Goal: Task Accomplishment & Management: Complete application form

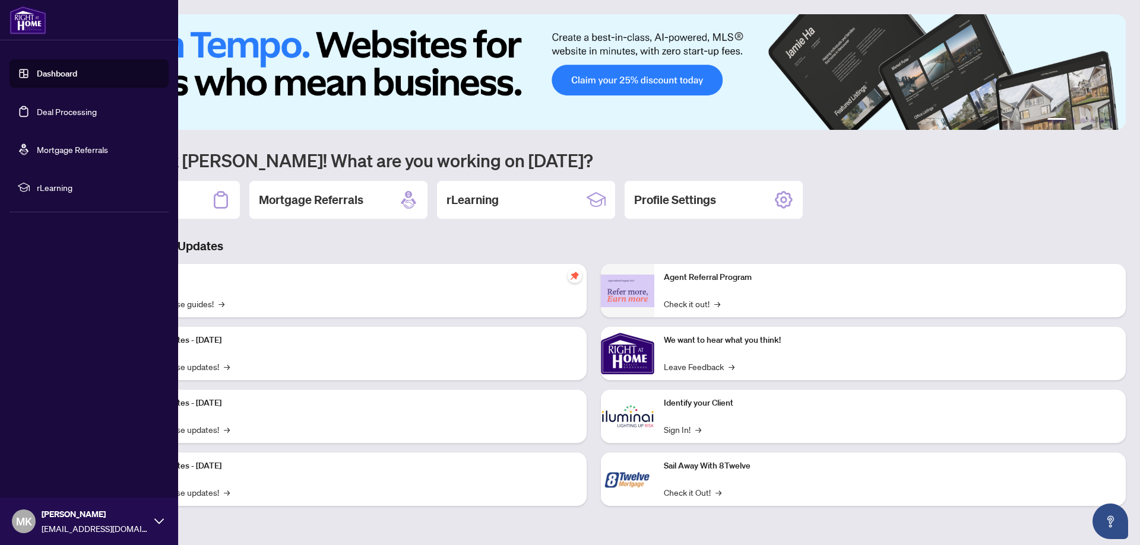
click at [37, 78] on link "Dashboard" at bounding box center [57, 73] width 40 height 11
click at [45, 107] on link "Deal Processing" at bounding box center [67, 111] width 60 height 11
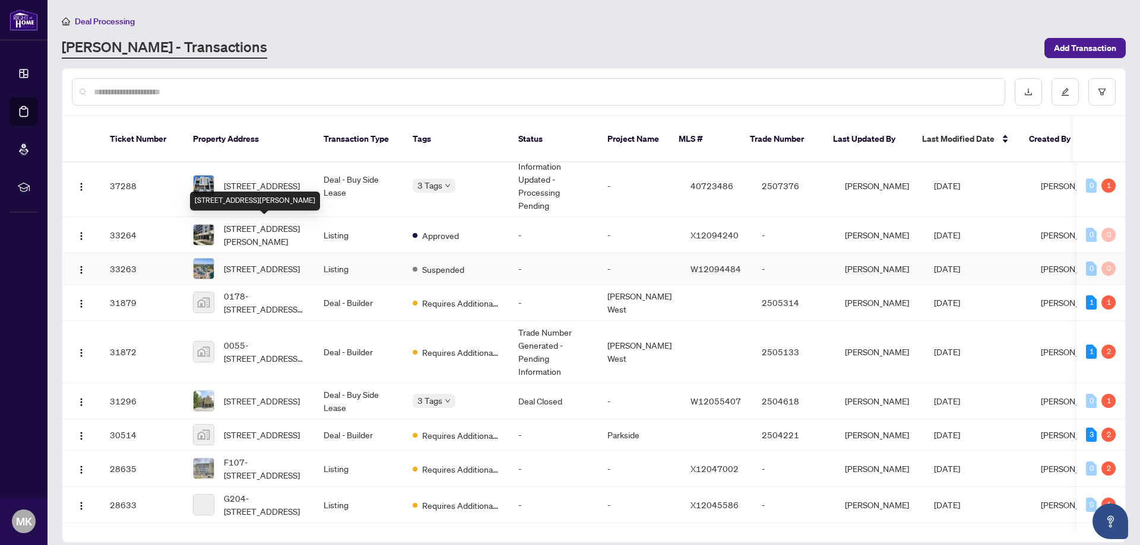
scroll to position [850, 0]
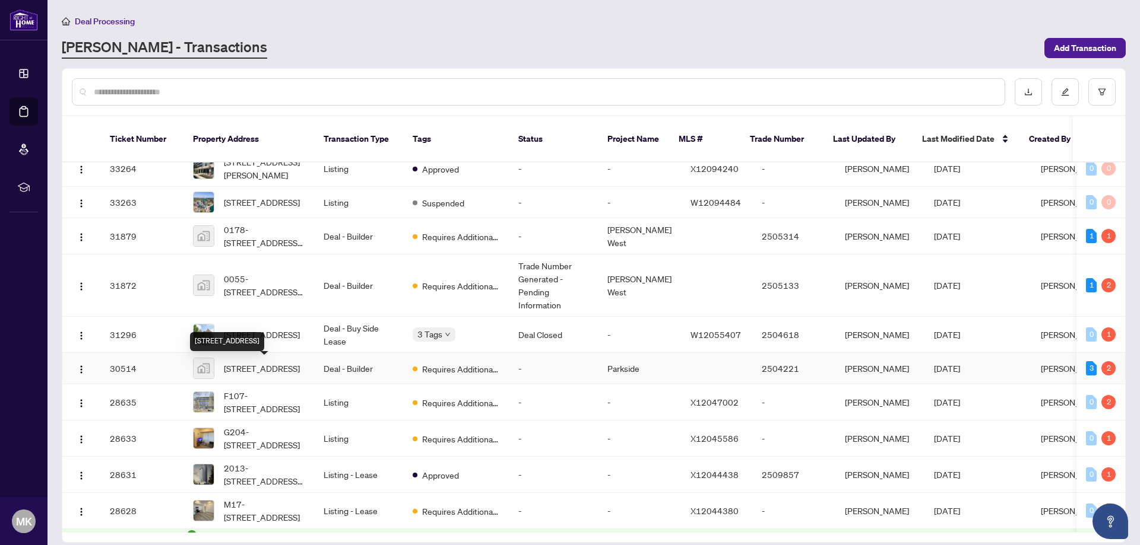
click at [270, 370] on span "[STREET_ADDRESS]" at bounding box center [262, 368] width 76 height 13
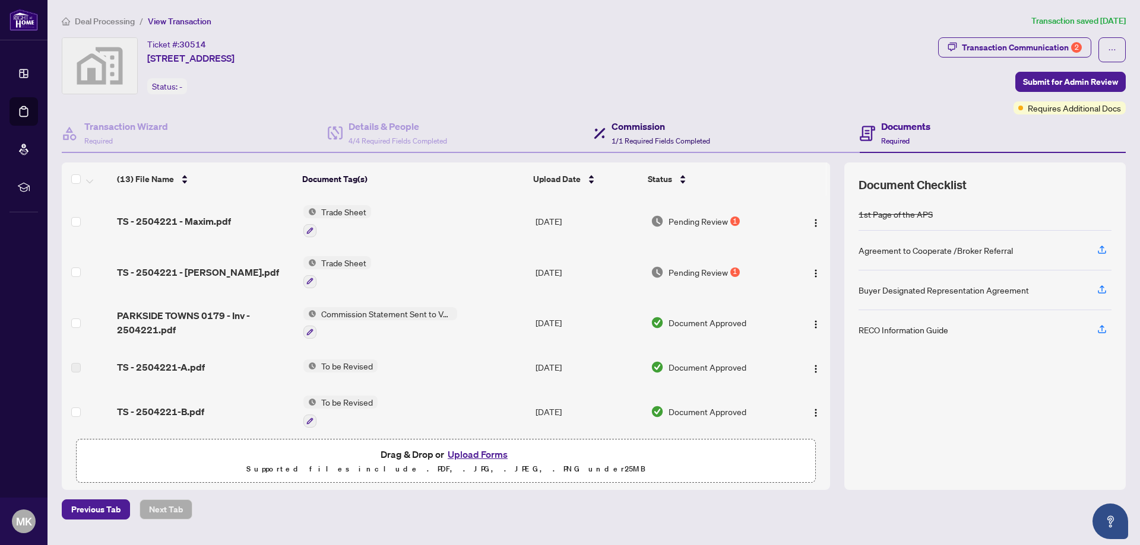
click at [642, 139] on span "1/1 Required Fields Completed" at bounding box center [660, 141] width 99 height 9
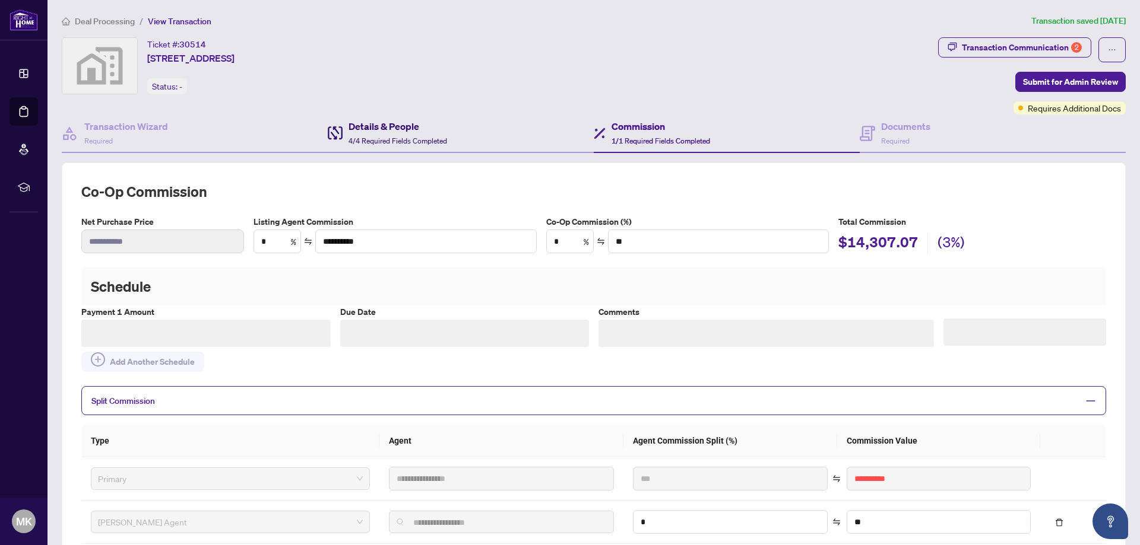
click at [428, 132] on h4 "Details & People" at bounding box center [397, 126] width 99 height 14
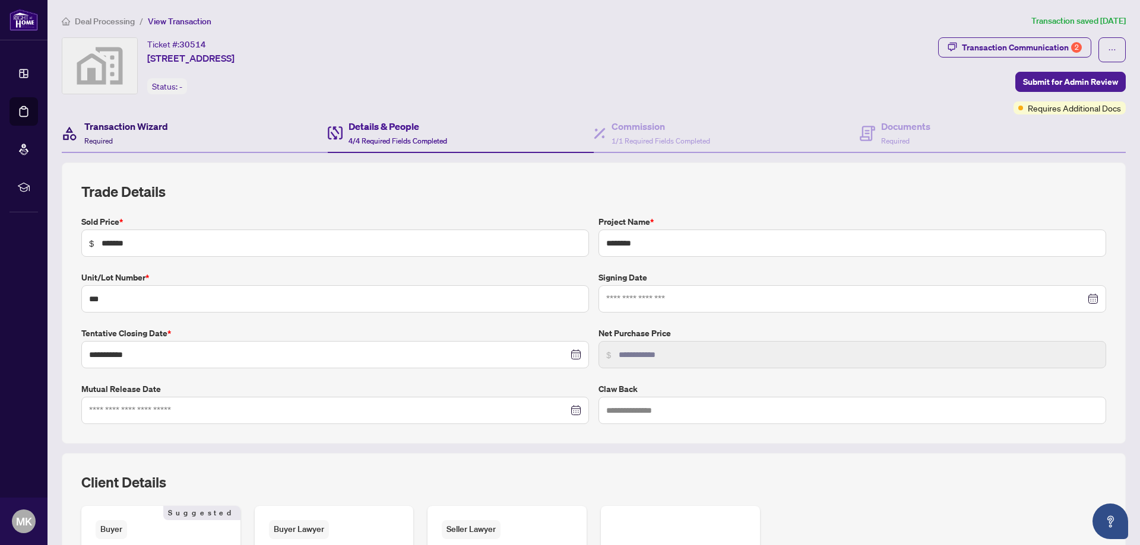
click at [147, 134] on div "Transaction Wizard Required" at bounding box center [126, 133] width 84 height 28
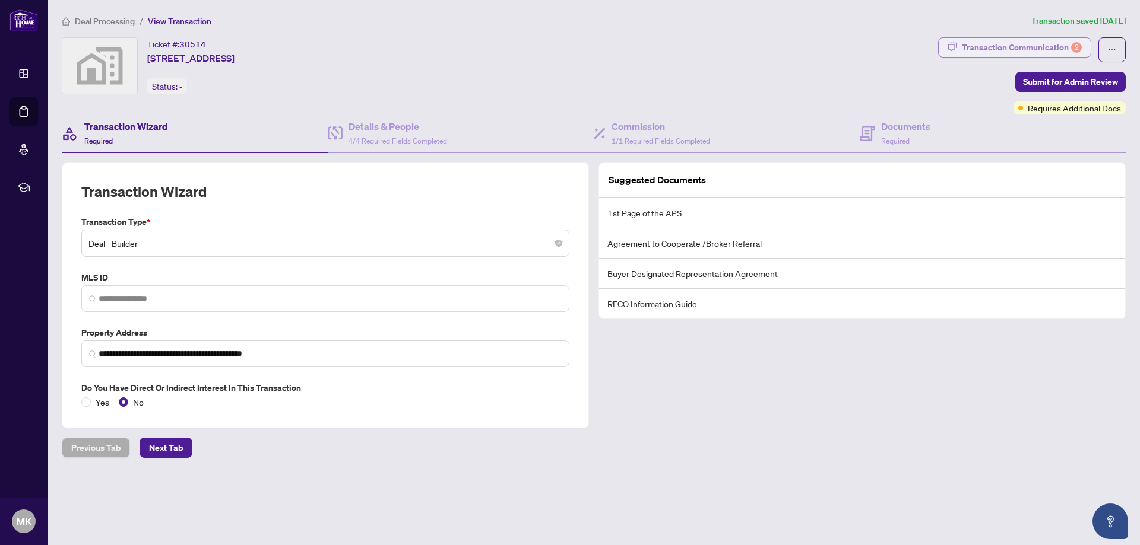
click at [995, 53] on div "Transaction Communication 2" at bounding box center [1021, 47] width 120 height 19
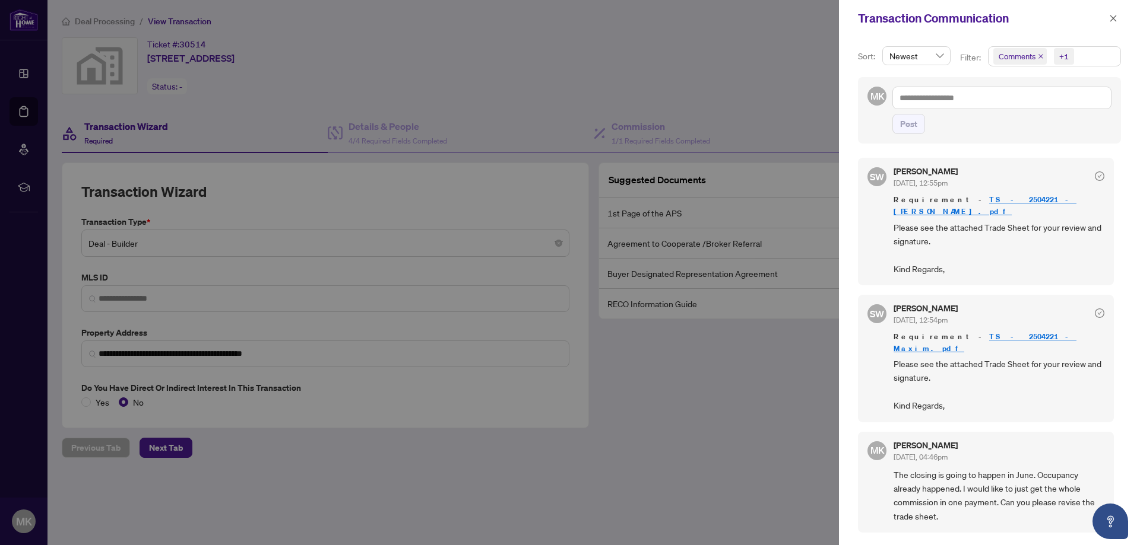
click at [772, 76] on div at bounding box center [570, 272] width 1140 height 545
click at [147, 122] on div at bounding box center [570, 272] width 1140 height 545
drag, startPoint x: 147, startPoint y: 124, endPoint x: 132, endPoint y: 221, distance: 97.8
click at [147, 125] on div at bounding box center [570, 272] width 1140 height 545
click at [93, 473] on div at bounding box center [570, 272] width 1140 height 545
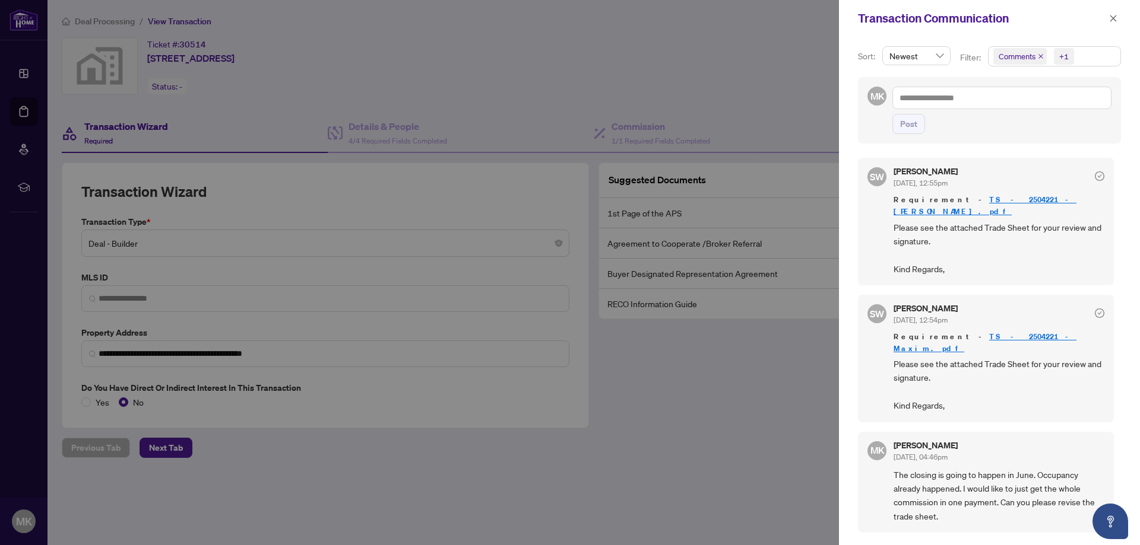
drag, startPoint x: 124, startPoint y: 57, endPoint x: 658, endPoint y: 52, distance: 534.2
click at [124, 56] on div at bounding box center [570, 272] width 1140 height 545
click at [1116, 26] on span "button" at bounding box center [1113, 18] width 8 height 19
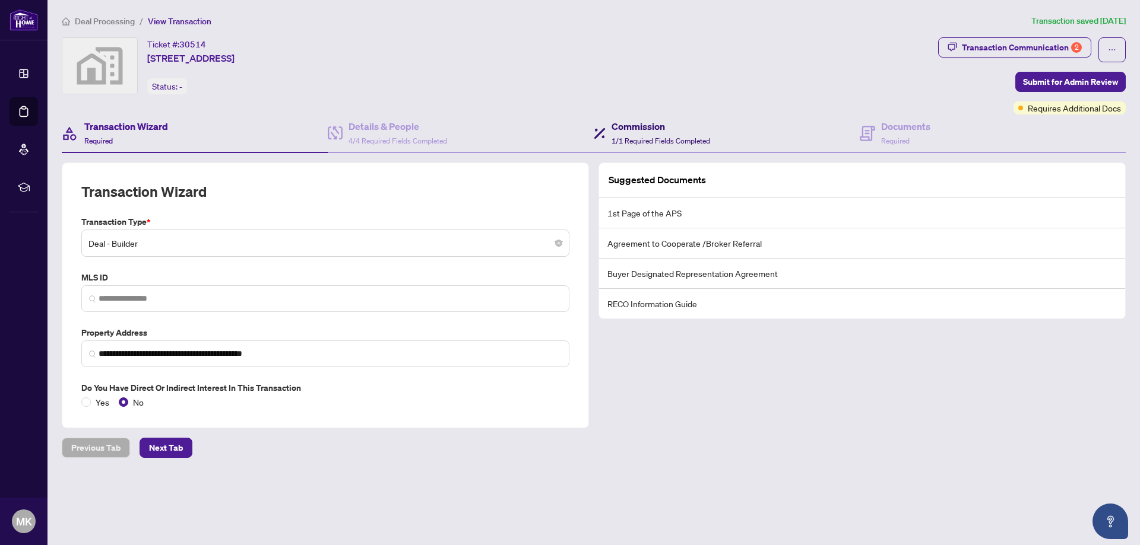
click at [638, 137] on span "1/1 Required Fields Completed" at bounding box center [660, 141] width 99 height 9
type textarea "**********"
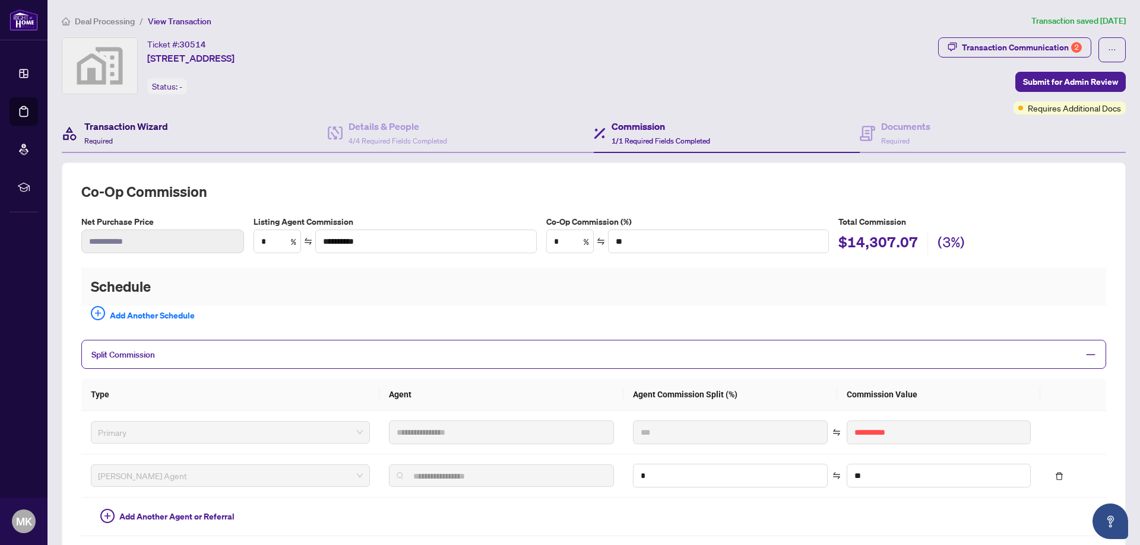
click at [125, 129] on h4 "Transaction Wizard" at bounding box center [126, 126] width 84 height 14
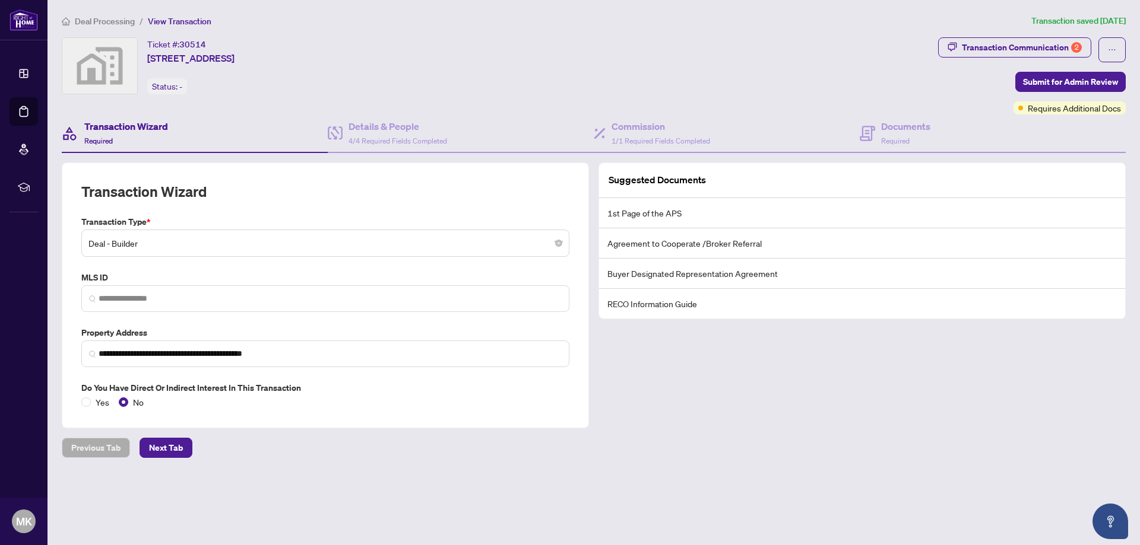
click at [91, 15] on li "Deal Processing" at bounding box center [98, 21] width 73 height 14
click at [156, 24] on span "View Transaction" at bounding box center [180, 21] width 64 height 11
click at [158, 18] on span "View Transaction" at bounding box center [180, 21] width 64 height 11
click at [132, 117] on div "Transaction Wizard Required" at bounding box center [195, 134] width 266 height 39
click at [523, 113] on div "Ticket #: 30514 [STREET_ADDRESS] Status: -" at bounding box center [497, 75] width 876 height 77
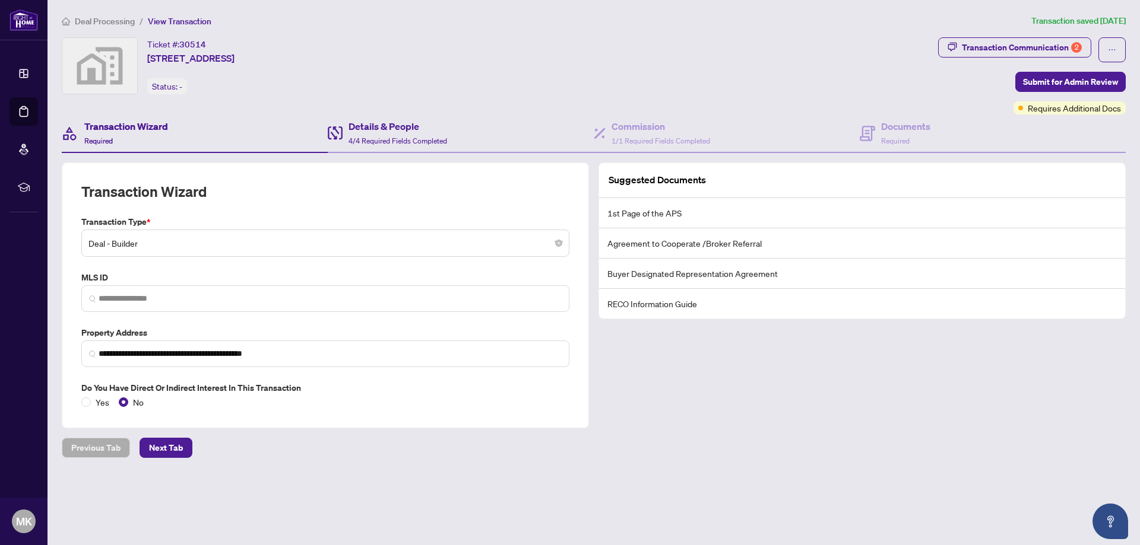
click at [460, 131] on div "Details & People 4/4 Required Fields Completed" at bounding box center [461, 134] width 266 height 39
